Goal: Information Seeking & Learning: Find specific page/section

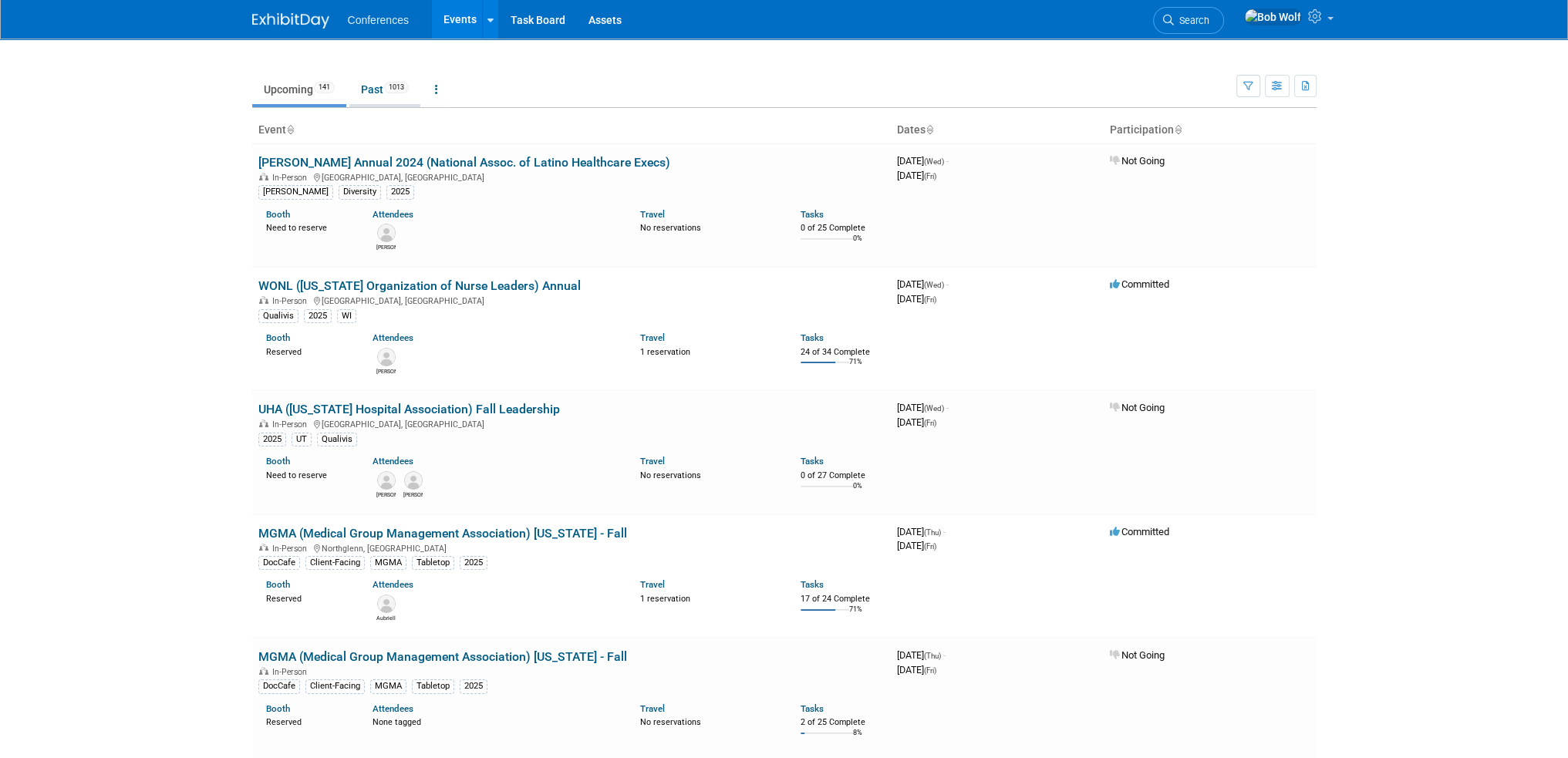
click at [372, 93] on link "Past 1013" at bounding box center [384, 89] width 71 height 29
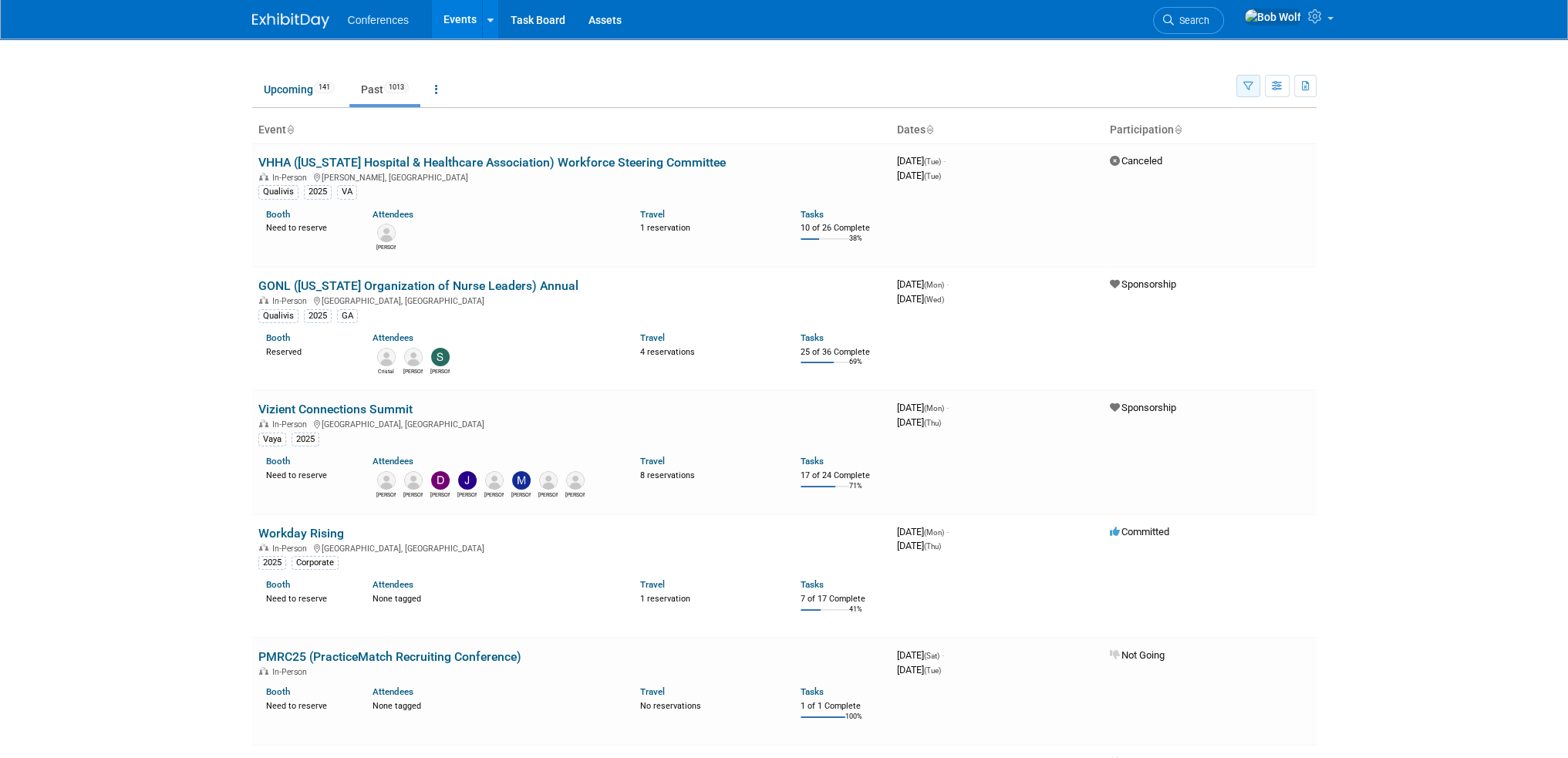
click at [1254, 82] on button "button" at bounding box center [1247, 85] width 24 height 22
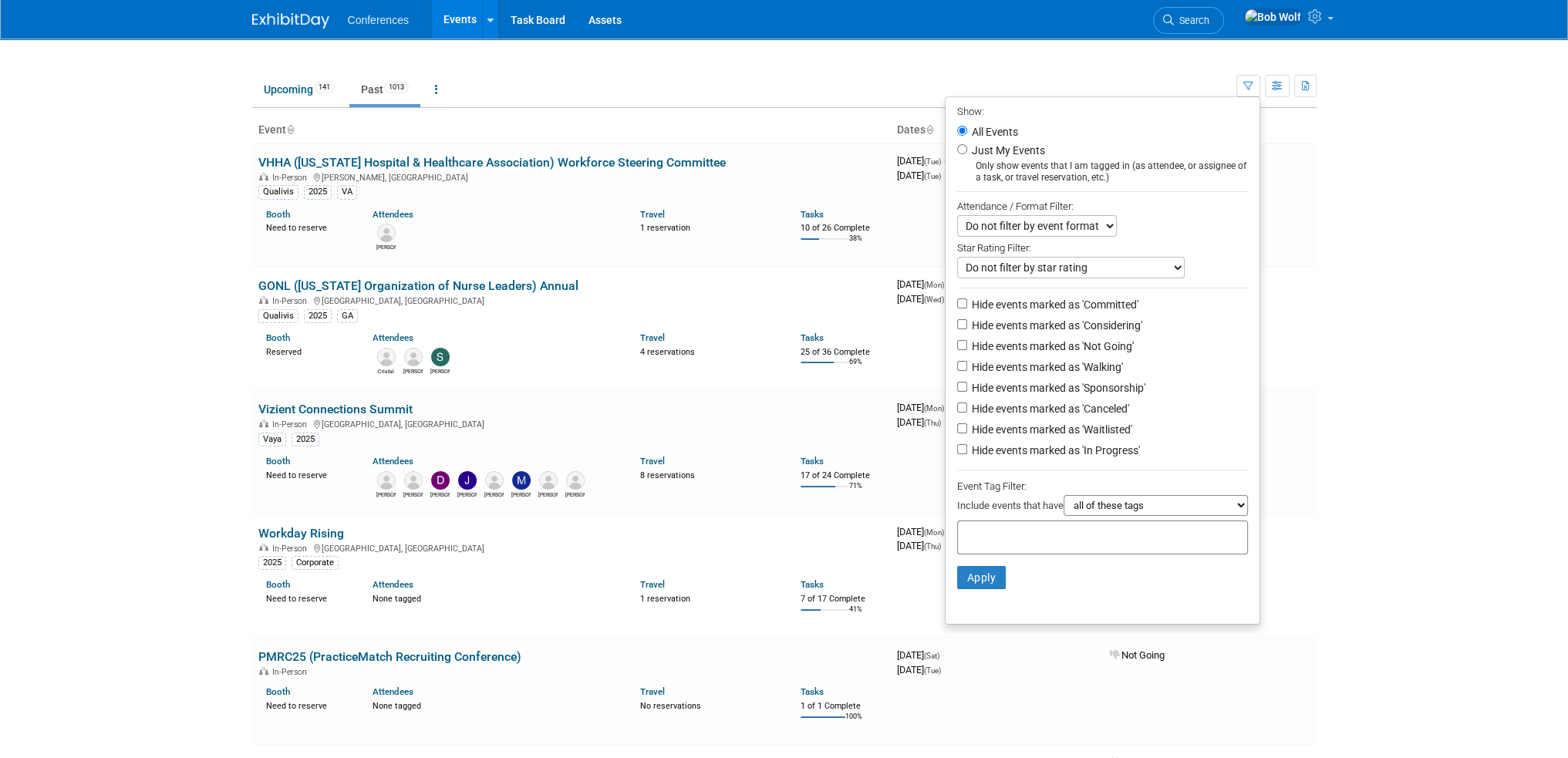
click at [1095, 499] on select "all of these tags any one of these tags only and exactly these specific tags" at bounding box center [1155, 504] width 184 height 20
select select "any"
click at [1063, 495] on select "all of these tags any one of these tags only and exactly these specific tags" at bounding box center [1155, 504] width 184 height 20
click at [1084, 533] on div at bounding box center [1102, 536] width 291 height 34
type input "a"
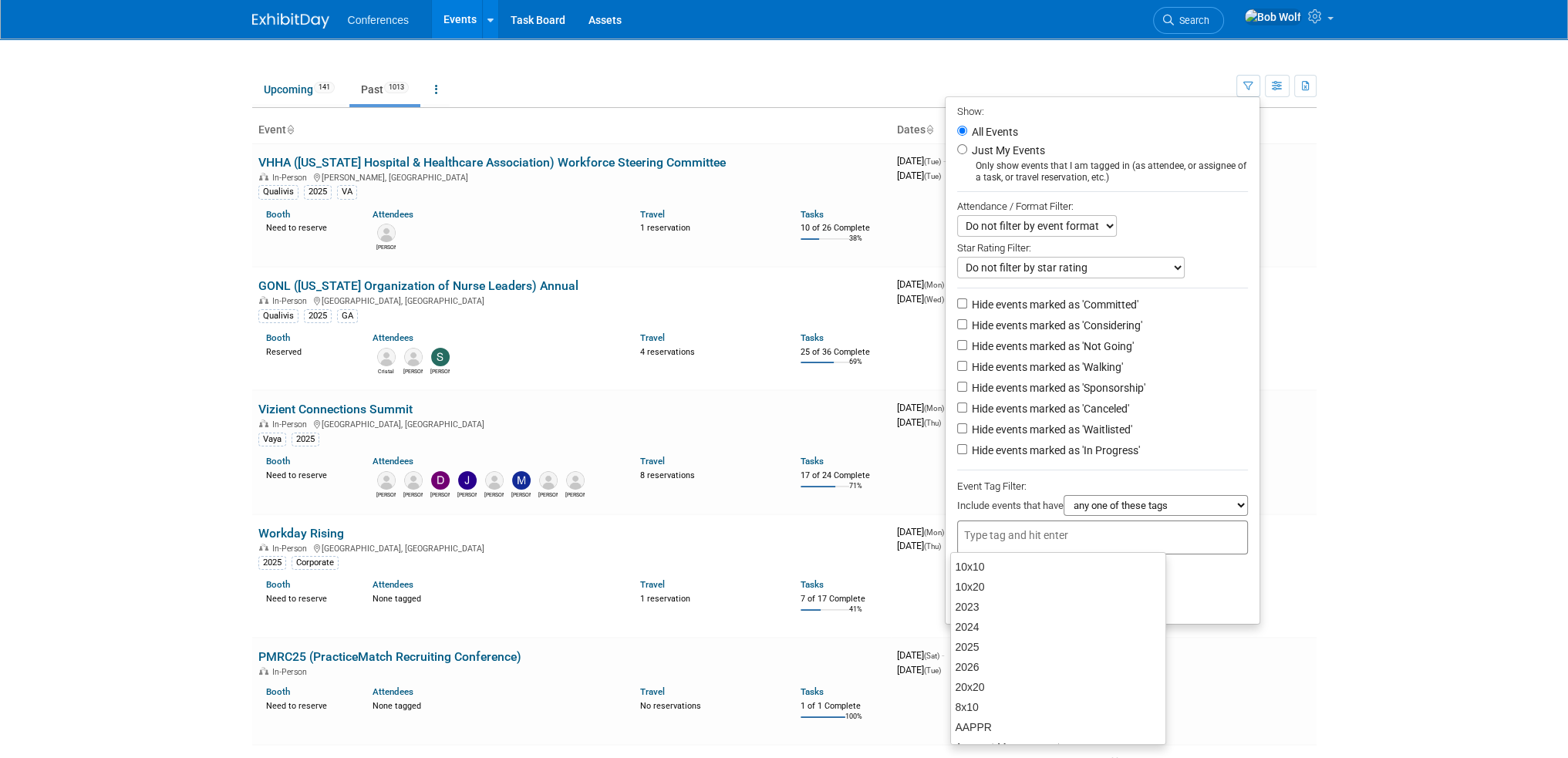
click at [1028, 222] on select "Do not filter by event format Only show In-Person events Only show Virtual even…" at bounding box center [1036, 226] width 160 height 21
click at [1152, 497] on select "all of these tags any one of these tags only and exactly these specific tags" at bounding box center [1155, 504] width 184 height 20
click at [1063, 495] on select "all of these tags any one of these tags only and exactly these specific tags" at bounding box center [1155, 504] width 184 height 20
click at [1150, 538] on input "text" at bounding box center [1071, 535] width 216 height 15
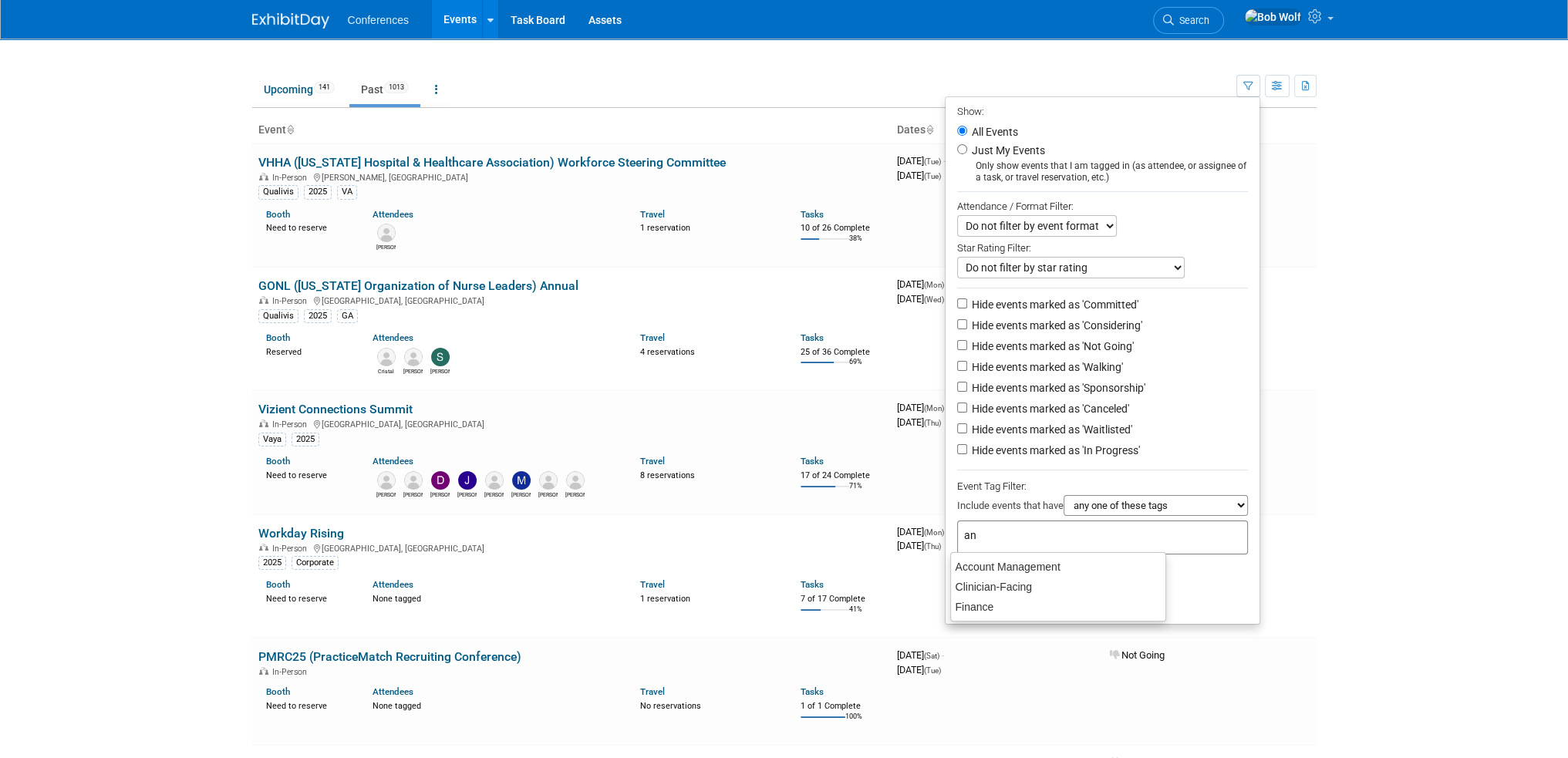
type input "a"
type input "locums"
click at [996, 586] on div "Locums" at bounding box center [1058, 587] width 216 height 21
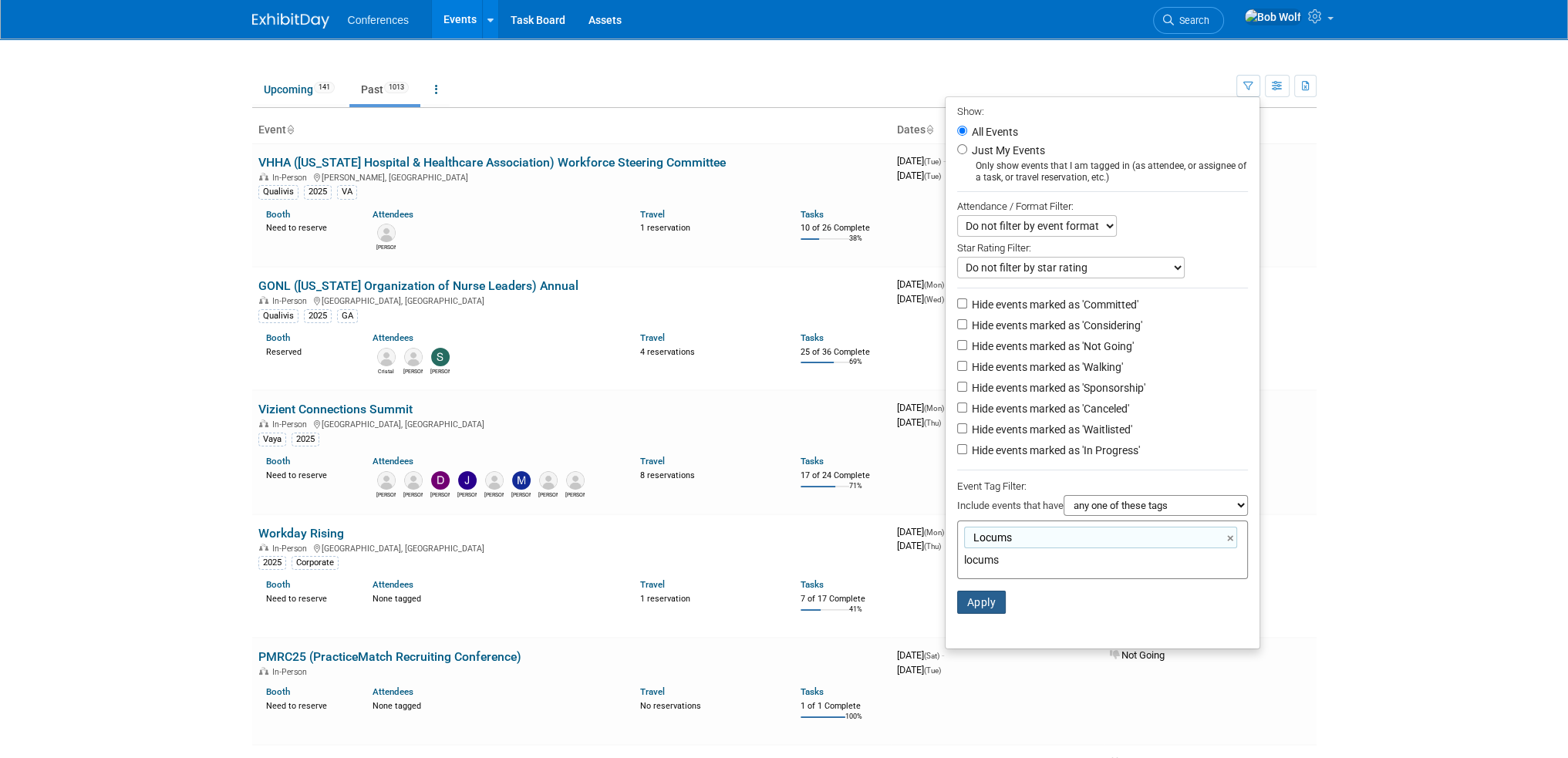
click at [974, 597] on button "Apply" at bounding box center [981, 602] width 49 height 23
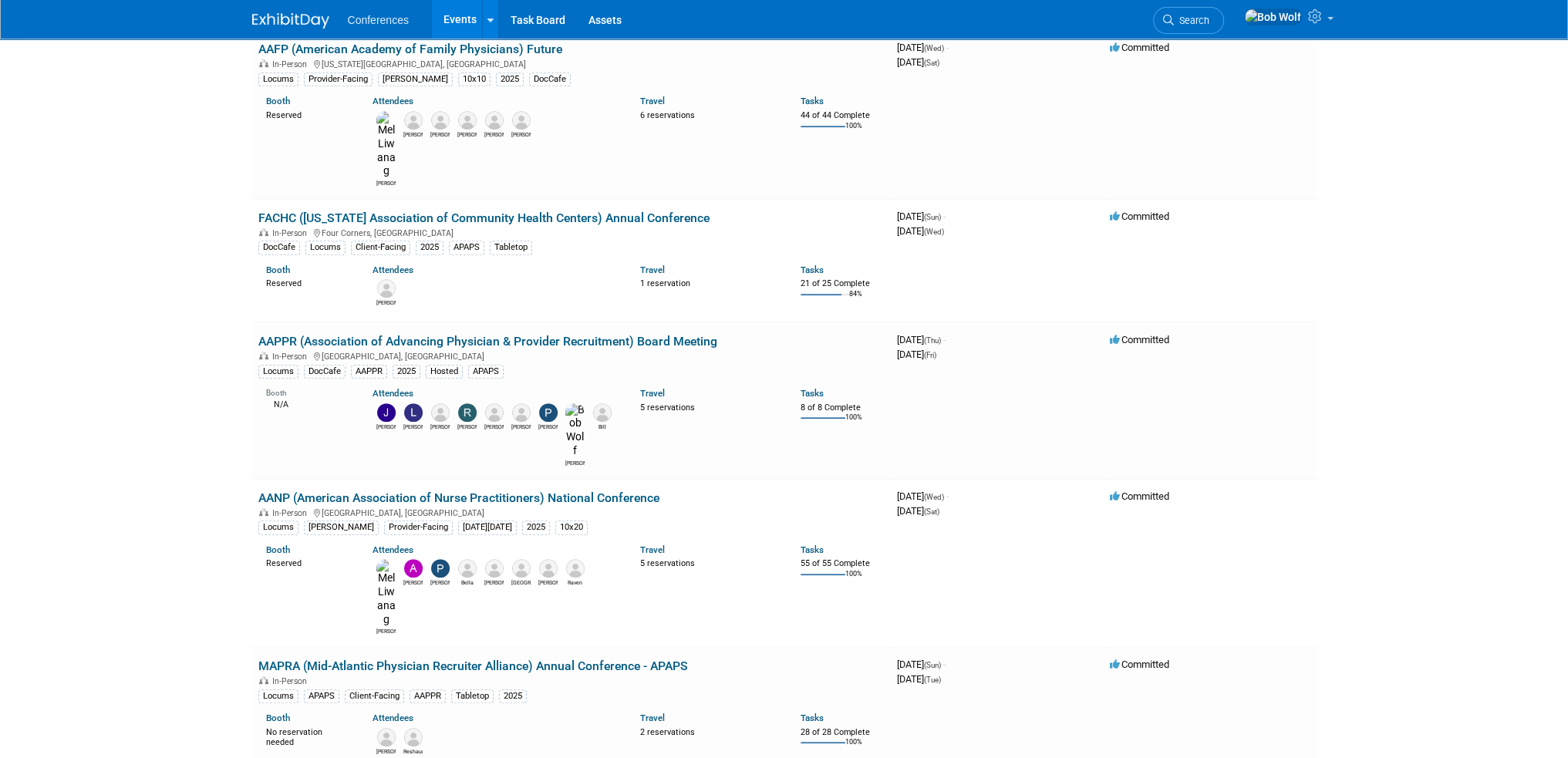
scroll to position [1387, 0]
